Goal: Transaction & Acquisition: Book appointment/travel/reservation

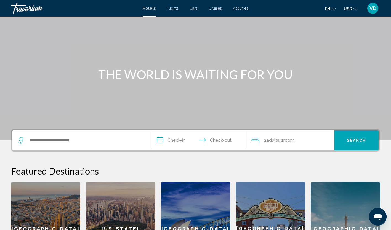
scroll to position [24, 0]
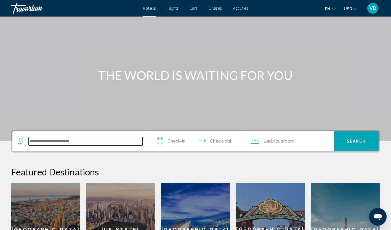
click at [103, 144] on input "Search widget" at bounding box center [86, 141] width 114 height 8
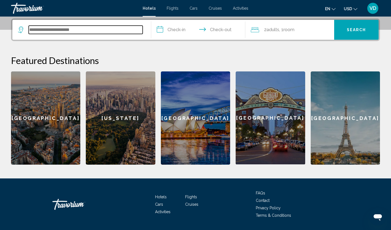
scroll to position [136, 0]
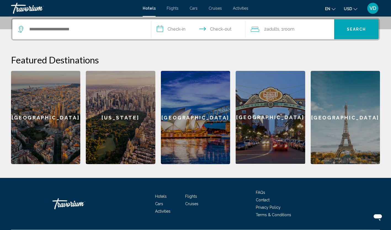
click at [114, 124] on div "[US_STATE]" at bounding box center [120, 117] width 69 height 93
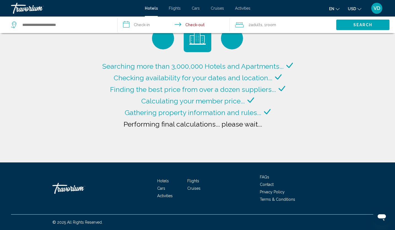
type input "**********"
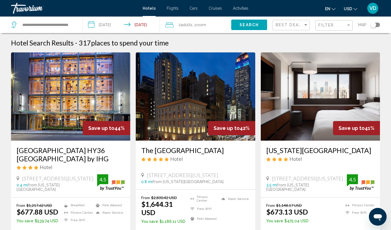
click at [104, 23] on input "**********" at bounding box center [121, 26] width 79 height 18
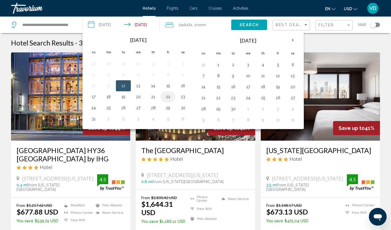
click at [168, 99] on button "22" at bounding box center [167, 97] width 9 height 8
click at [94, 107] on button "24" at bounding box center [93, 108] width 9 height 8
type input "**********"
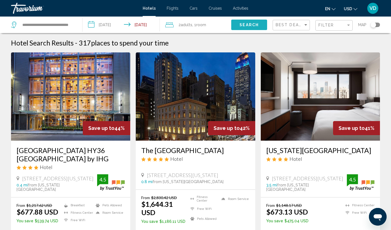
click at [248, 22] on button "Search" at bounding box center [249, 25] width 36 height 10
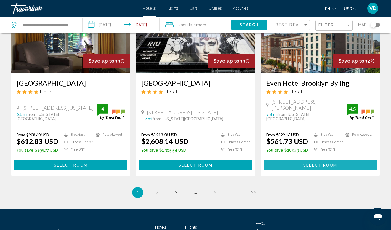
scroll to position [716, 0]
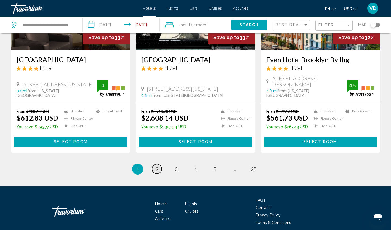
click at [160, 164] on link "page 2" at bounding box center [157, 169] width 10 height 10
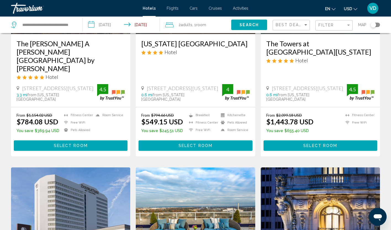
scroll to position [83, 0]
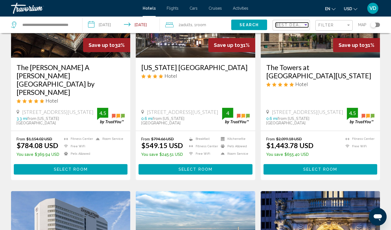
click at [301, 25] on span "Best Deals" at bounding box center [289, 25] width 29 height 4
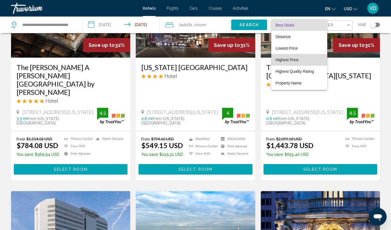
click at [294, 61] on span "Highest Price" at bounding box center [286, 60] width 23 height 4
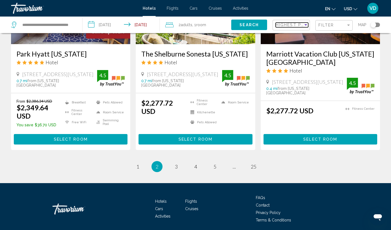
scroll to position [726, 0]
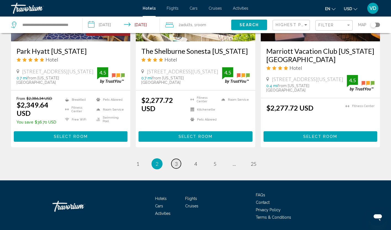
click at [175, 161] on span "3" at bounding box center [176, 164] width 3 height 6
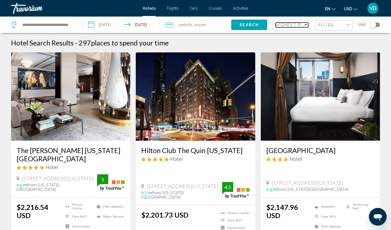
click at [301, 24] on span "Highest Price" at bounding box center [293, 25] width 36 height 4
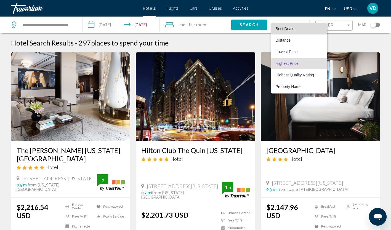
click at [279, 28] on span "Best Deals" at bounding box center [284, 28] width 19 height 4
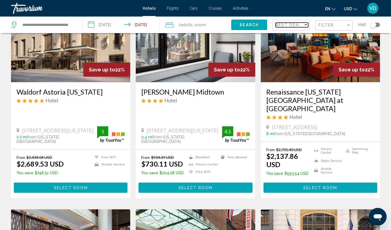
scroll to position [64, 0]
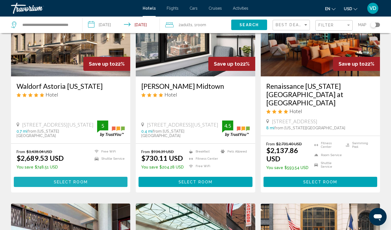
click at [74, 180] on span "Select Room" at bounding box center [71, 182] width 34 height 4
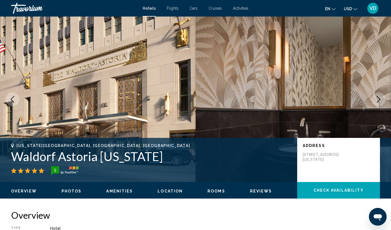
click at [216, 8] on span "Cruises" at bounding box center [214, 8] width 13 height 4
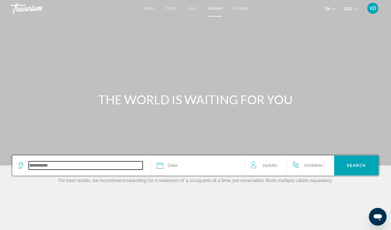
click at [47, 166] on input "Search widget" at bounding box center [86, 165] width 114 height 8
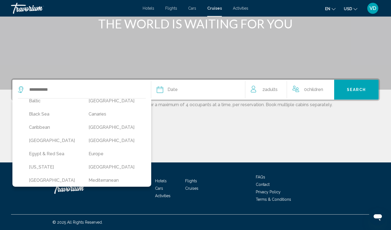
scroll to position [55, 0]
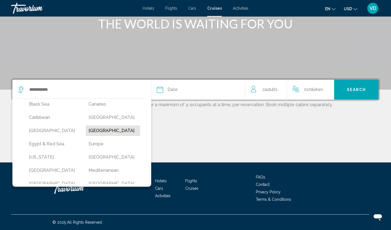
click at [116, 131] on button "[GEOGRAPHIC_DATA]" at bounding box center [113, 130] width 54 height 10
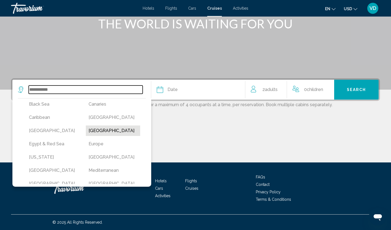
type input "**********"
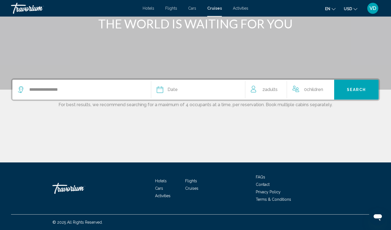
click at [175, 89] on span "Date" at bounding box center [172, 90] width 10 height 8
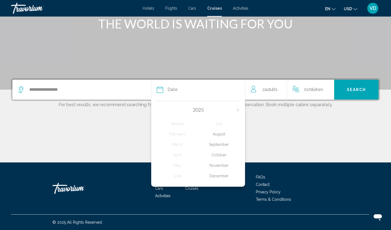
click at [219, 176] on div "December" at bounding box center [218, 176] width 41 height 10
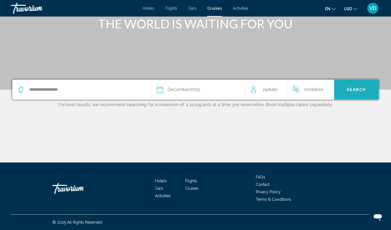
click at [351, 92] on button "Search" at bounding box center [356, 90] width 44 height 20
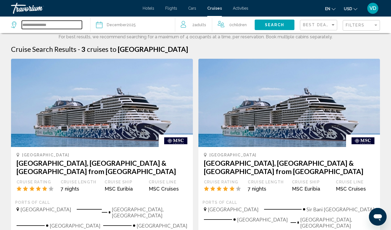
click at [50, 24] on input "**********" at bounding box center [52, 25] width 60 height 8
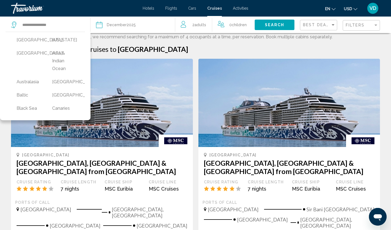
scroll to position [75, 0]
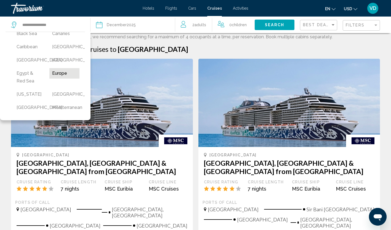
click at [56, 79] on button "Europe" at bounding box center [64, 73] width 30 height 10
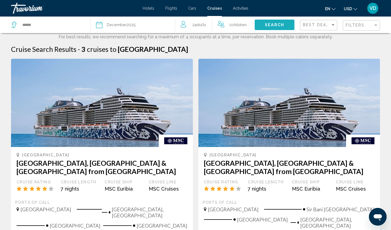
click at [283, 25] on span "Search" at bounding box center [274, 25] width 19 height 4
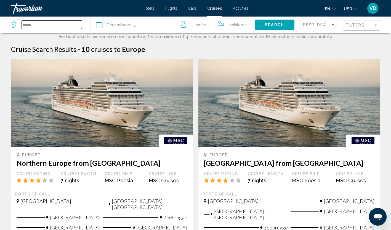
click at [31, 24] on input "******" at bounding box center [52, 25] width 60 height 8
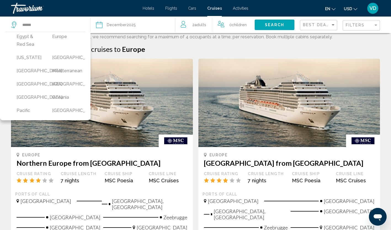
scroll to position [121, 0]
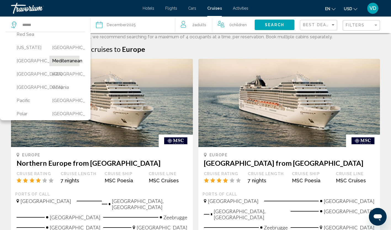
click at [63, 66] on button "Mediterranean" at bounding box center [64, 61] width 30 height 10
type input "**********"
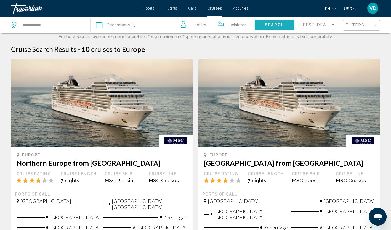
click at [271, 23] on span "Search" at bounding box center [274, 25] width 19 height 4
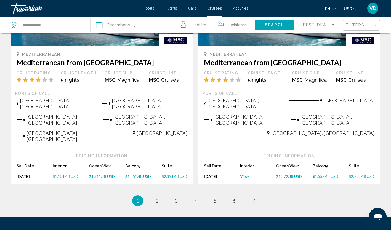
scroll to position [565, 0]
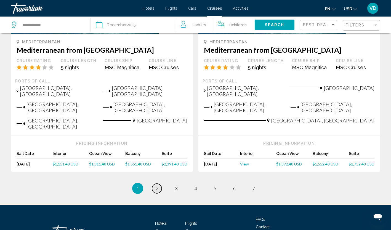
click at [156, 185] on span "2" at bounding box center [156, 188] width 3 height 6
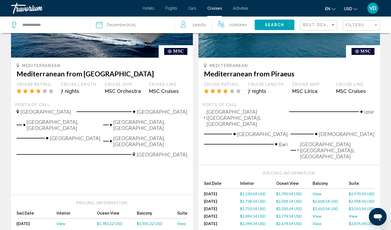
scroll to position [600, 0]
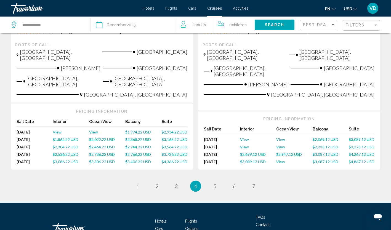
scroll to position [687, 0]
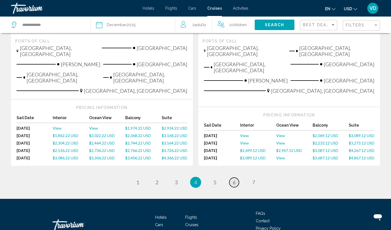
click at [234, 179] on span "6" at bounding box center [234, 182] width 3 height 6
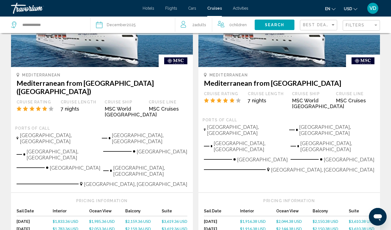
scroll to position [612, 0]
click at [100, 219] on span "$1,985.36 USD" at bounding box center [102, 221] width 26 height 5
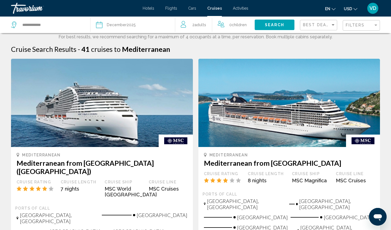
click at [195, 24] on span "2 Adult Adults" at bounding box center [199, 25] width 14 height 8
click at [214, 24] on icon "Increment adults" at bounding box center [213, 23] width 5 height 7
click at [276, 9] on div "en English Español Français Italiano Português русский USD USD ($) MXN (Mex$) C…" at bounding box center [317, 8] width 126 height 12
click at [193, 24] on span "4 Adult Adults" at bounding box center [199, 25] width 14 height 8
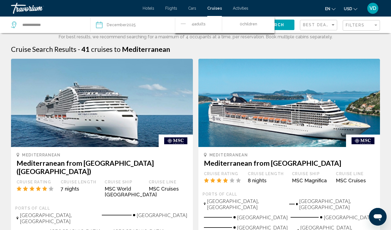
click at [182, 24] on icon "Decrement adults" at bounding box center [183, 23] width 5 height 7
click at [285, 12] on div "en English Español Français Italiano Português русский USD USD ($) MXN (Mex$) C…" at bounding box center [317, 8] width 126 height 12
click at [275, 25] on span "Search" at bounding box center [274, 25] width 19 height 4
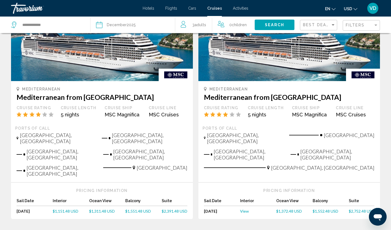
scroll to position [517, 0]
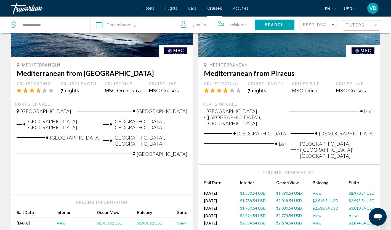
scroll to position [625, 0]
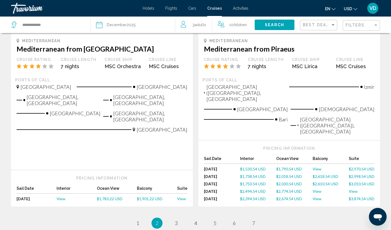
click at [293, 166] on span "$1,790.54 USD" at bounding box center [289, 168] width 26 height 5
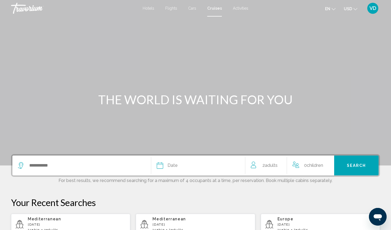
scroll to position [219, 0]
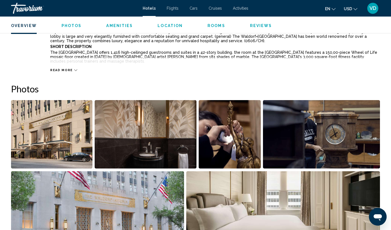
click at [174, 8] on span "Flights" at bounding box center [172, 8] width 12 height 4
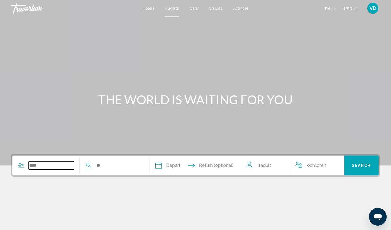
click at [61, 168] on input "Search widget" at bounding box center [51, 165] width 45 height 8
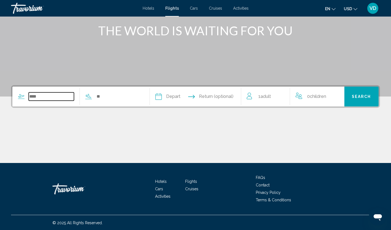
scroll to position [69, 0]
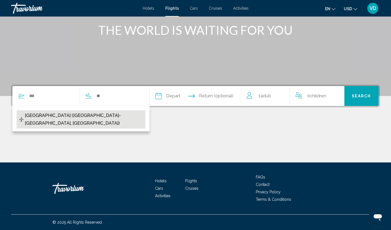
click at [93, 117] on span "[GEOGRAPHIC_DATA] ([GEOGRAPHIC_DATA]-[GEOGRAPHIC_DATA], [GEOGRAPHIC_DATA])" at bounding box center [84, 119] width 118 height 15
type input "**********"
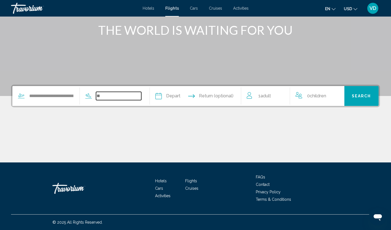
click at [118, 97] on input "Search widget" at bounding box center [118, 96] width 45 height 8
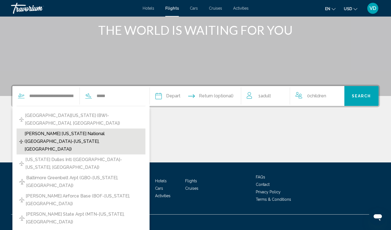
click at [71, 138] on span "[PERSON_NAME] [US_STATE] National ([GEOGRAPHIC_DATA]-[US_STATE], [GEOGRAPHIC_DA…" at bounding box center [84, 141] width 118 height 23
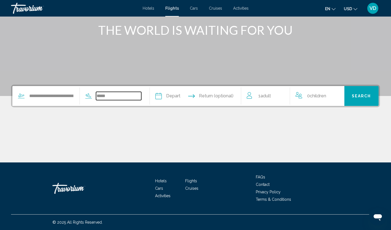
type input "**********"
click at [182, 95] on input "Depart date" at bounding box center [176, 96] width 45 height 21
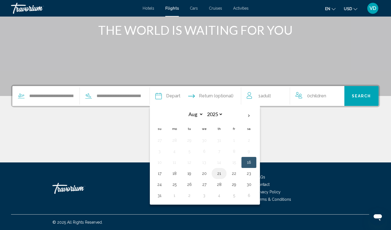
click at [223, 174] on button "21" at bounding box center [218, 174] width 9 height 8
type input "**********"
select select "*"
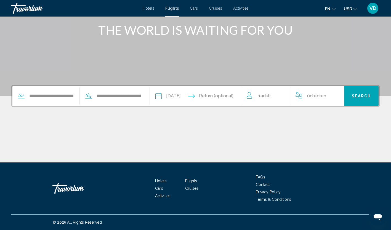
click at [227, 102] on input "Return date" at bounding box center [220, 96] width 45 height 21
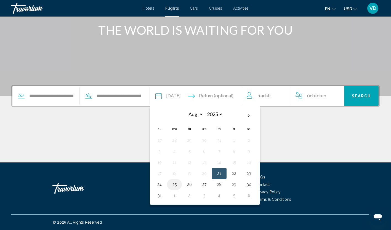
click at [179, 186] on button "25" at bounding box center [174, 185] width 9 height 8
type input "**********"
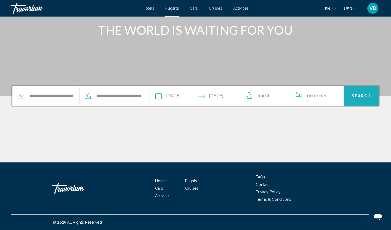
click at [365, 95] on span "Search" at bounding box center [360, 96] width 19 height 4
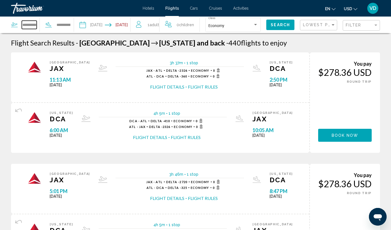
click at [32, 25] on input "**********" at bounding box center [29, 25] width 15 height 8
click at [63, 24] on input "**********" at bounding box center [63, 25] width 15 height 8
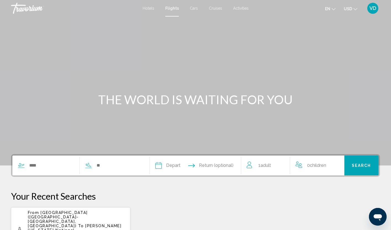
click at [244, 8] on span "Activities" at bounding box center [240, 8] width 15 height 4
